Goal: Task Accomplishment & Management: Manage account settings

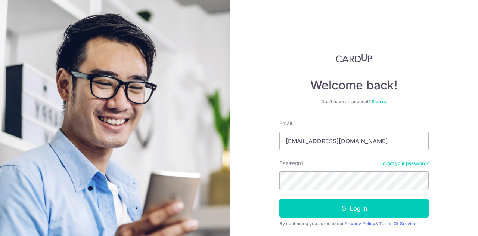
type input "elicia_lim@hotmail.com"
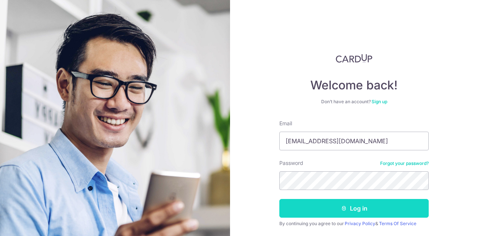
click at [362, 211] on button "Log in" at bounding box center [354, 208] width 149 height 19
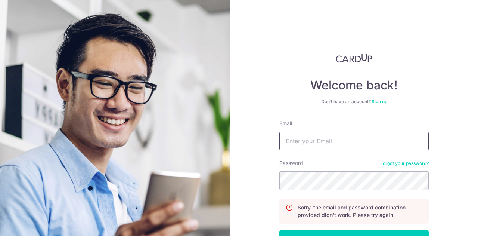
click at [311, 136] on input "Email" at bounding box center [354, 141] width 149 height 19
type input "elicia_lim#[DOMAIN_NAME]"
click at [280, 229] on button "Log in" at bounding box center [354, 238] width 149 height 19
click at [331, 142] on input "Email" at bounding box center [354, 141] width 149 height 19
type input "[EMAIL_ADDRESS][DOMAIN_NAME]"
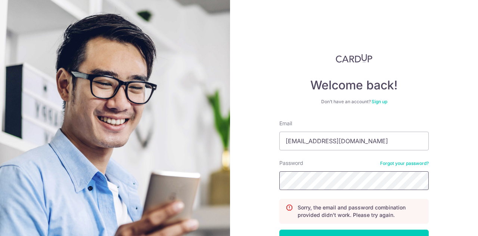
click at [280, 229] on button "Log in" at bounding box center [354, 238] width 149 height 19
click at [317, 136] on input "Email" at bounding box center [354, 141] width 149 height 19
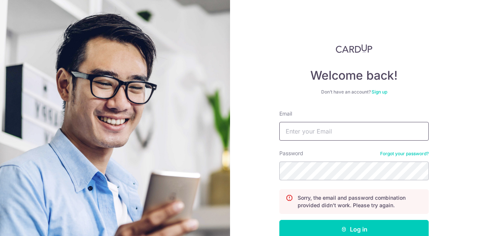
scroll to position [37, 0]
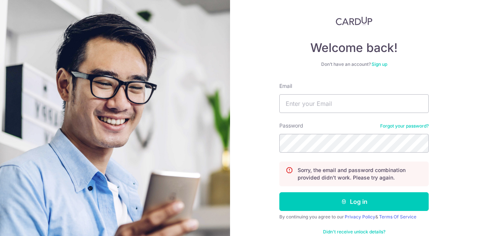
click at [391, 126] on link "Forgot your password?" at bounding box center [404, 126] width 49 height 6
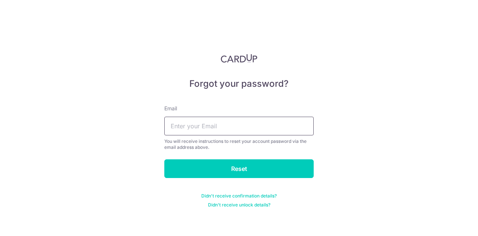
click at [235, 121] on input "text" at bounding box center [238, 126] width 149 height 19
type input "elicia_lim@hotmail.com"
